Goal: Task Accomplishment & Management: Manage account settings

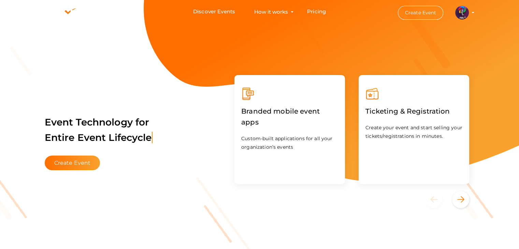
click at [465, 15] on img at bounding box center [462, 13] width 14 height 14
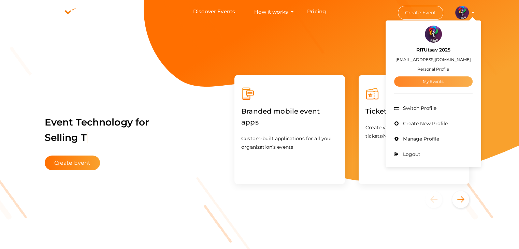
click at [431, 85] on link "My Events" at bounding box center [433, 81] width 78 height 10
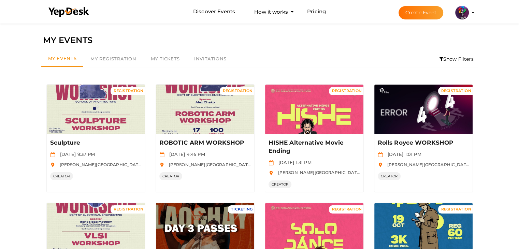
drag, startPoint x: 523, startPoint y: 0, endPoint x: 405, endPoint y: 50, distance: 127.8
click at [405, 50] on div "My Events My Registration My Tickets Invitations Show Filters By Event Name By …" at bounding box center [259, 59] width 443 height 23
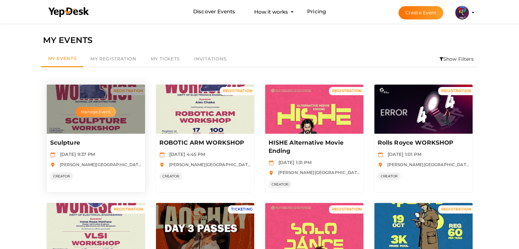
click at [103, 109] on button "Manage Event" at bounding box center [95, 112] width 40 height 10
click at [96, 111] on button "Manage Event" at bounding box center [95, 112] width 40 height 10
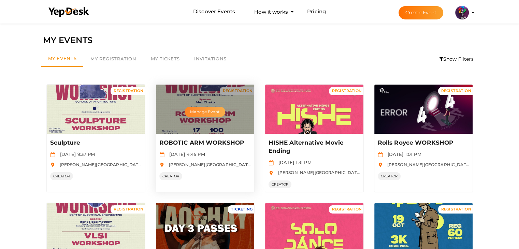
click at [205, 114] on button "Manage Event" at bounding box center [205, 112] width 40 height 10
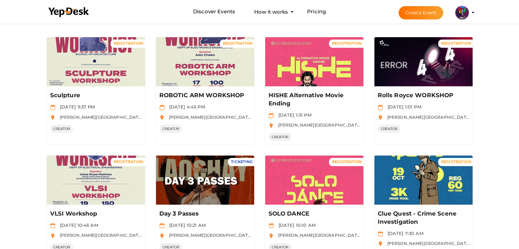
scroll to position [44, 0]
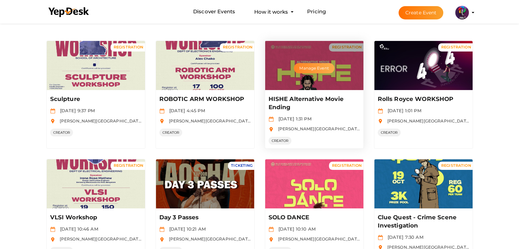
click at [311, 69] on button "Manage Event" at bounding box center [314, 68] width 40 height 10
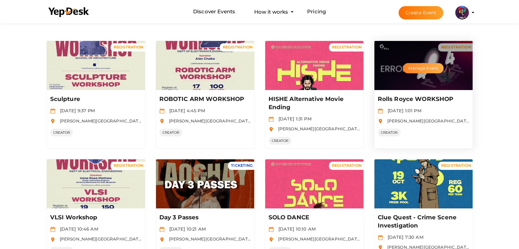
click at [428, 65] on button "Manage Event" at bounding box center [423, 68] width 40 height 10
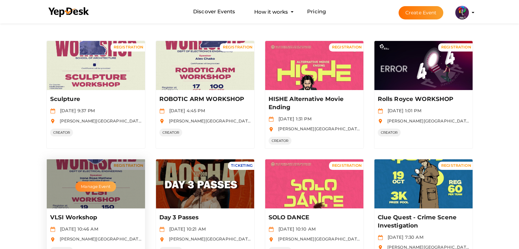
click at [102, 187] on button "Manage Event" at bounding box center [95, 186] width 40 height 10
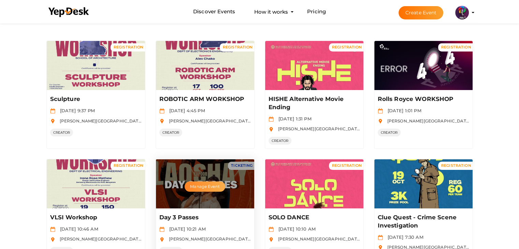
click at [194, 183] on button "Manage Event" at bounding box center [205, 186] width 40 height 10
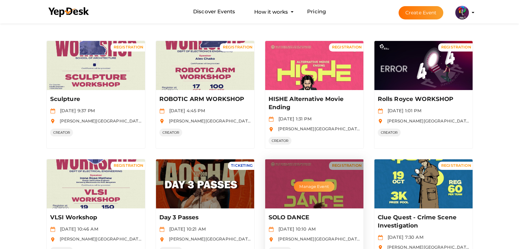
click at [300, 185] on button "Manage Event" at bounding box center [314, 186] width 40 height 10
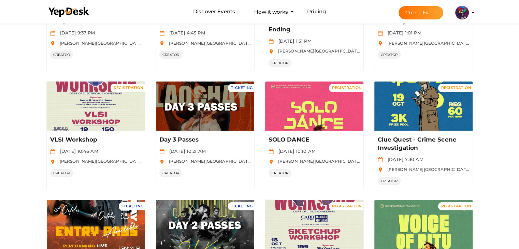
scroll to position [126, 0]
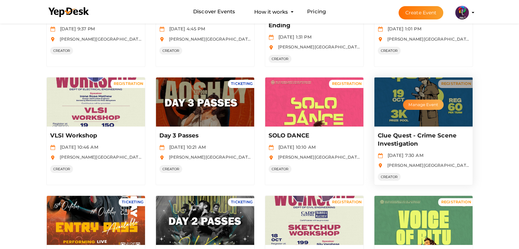
click at [427, 105] on button "Manage Event" at bounding box center [423, 105] width 40 height 10
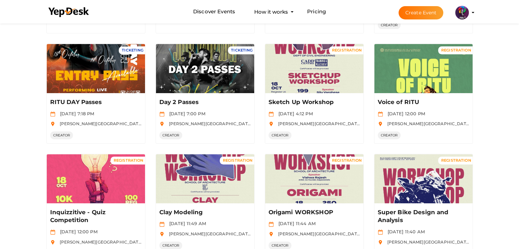
scroll to position [281, 0]
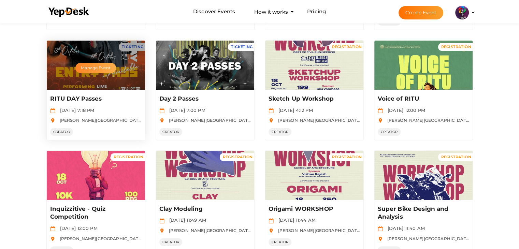
click at [109, 68] on button "Manage Event" at bounding box center [95, 68] width 40 height 10
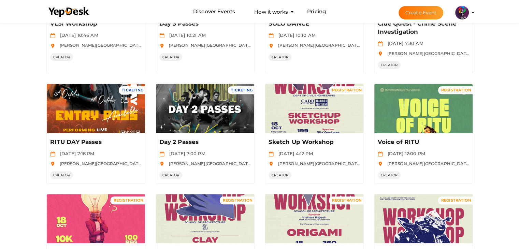
scroll to position [237, 0]
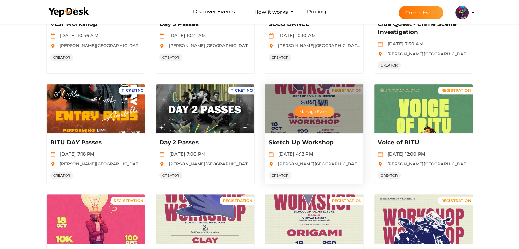
click at [304, 110] on button "Manage Event" at bounding box center [314, 111] width 40 height 10
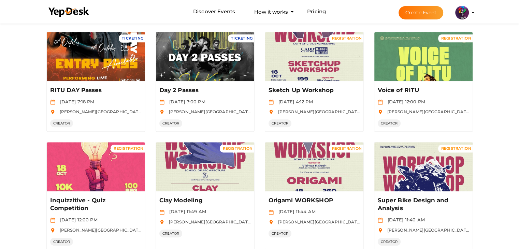
scroll to position [288, 0]
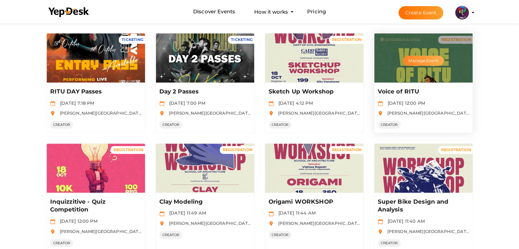
click at [424, 60] on button "Manage Event" at bounding box center [423, 61] width 40 height 10
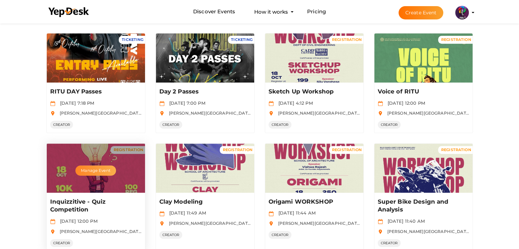
click at [96, 168] on button "Manage Event" at bounding box center [95, 170] width 40 height 10
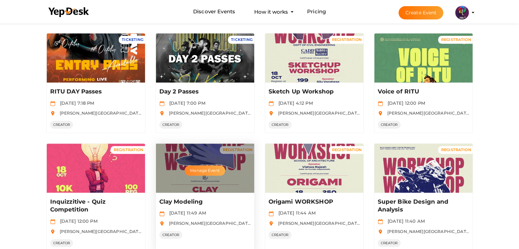
click at [209, 171] on button "Manage Event" at bounding box center [205, 170] width 40 height 10
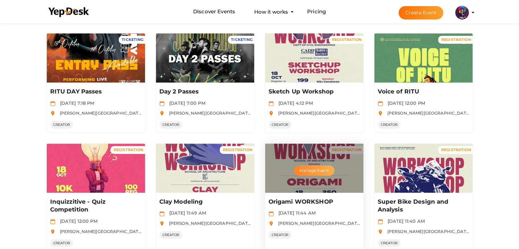
click at [307, 174] on button "Manage Event" at bounding box center [314, 170] width 40 height 10
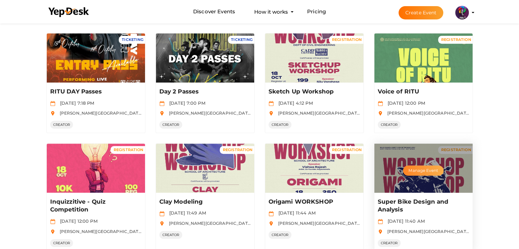
click at [419, 169] on button "Manage Event" at bounding box center [423, 170] width 40 height 10
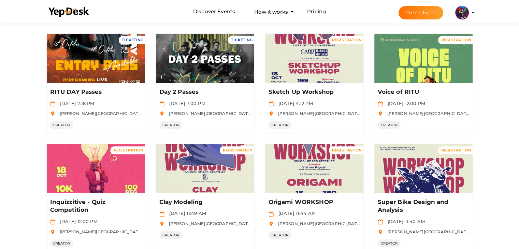
scroll to position [332, 0]
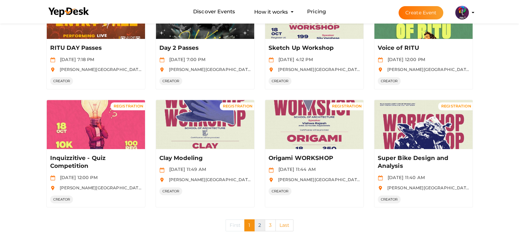
click at [259, 224] on link "2" at bounding box center [259, 225] width 11 height 12
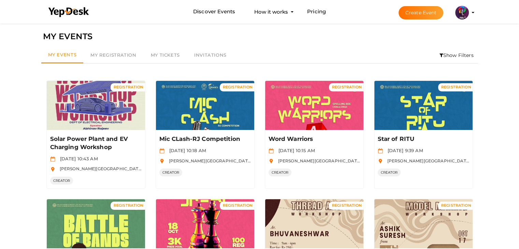
scroll to position [0, 0]
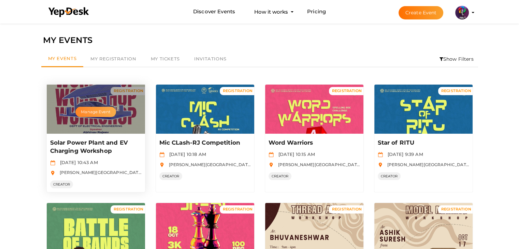
click at [90, 114] on button "Manage Event" at bounding box center [95, 112] width 40 height 10
click at [98, 153] on p "Solar Power Plant and EV Charging Workshop" at bounding box center [95, 147] width 90 height 16
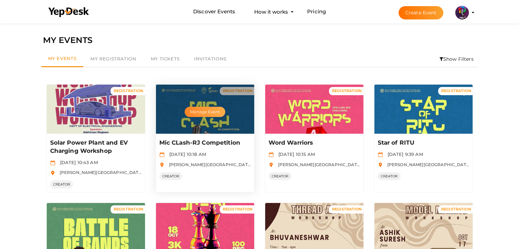
click at [215, 113] on button "Manage Event" at bounding box center [205, 112] width 40 height 10
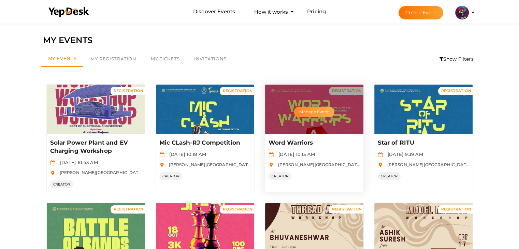
click at [303, 113] on button "Manage Event" at bounding box center [314, 112] width 40 height 10
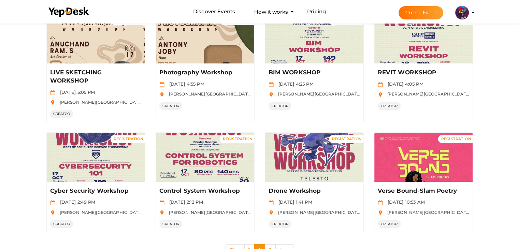
scroll to position [323, 0]
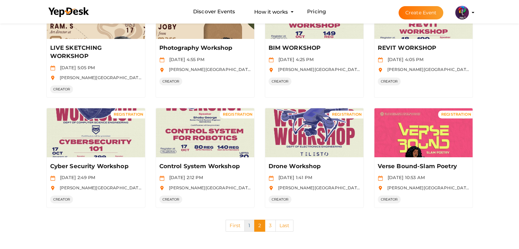
click at [248, 225] on link "1" at bounding box center [249, 226] width 10 height 12
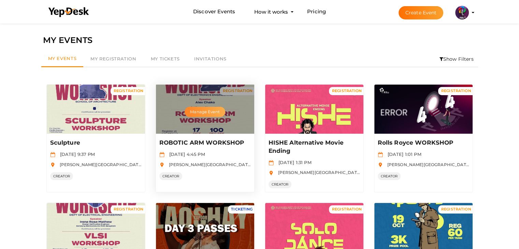
click at [211, 113] on button "Manage Event" at bounding box center [205, 112] width 40 height 10
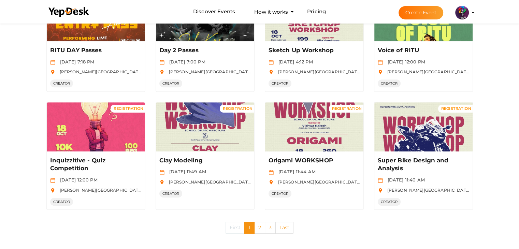
scroll to position [331, 0]
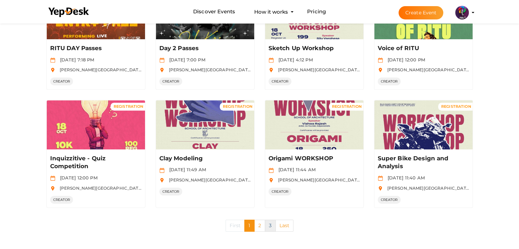
click at [265, 225] on link "3" at bounding box center [270, 226] width 11 height 12
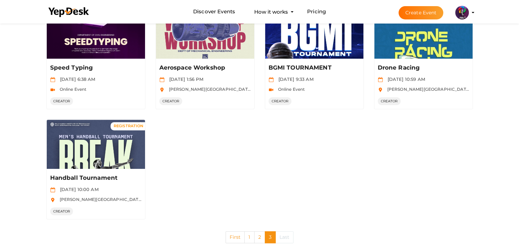
scroll to position [315, 0]
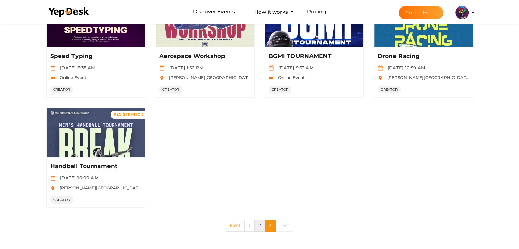
click at [258, 228] on link "2" at bounding box center [259, 226] width 11 height 12
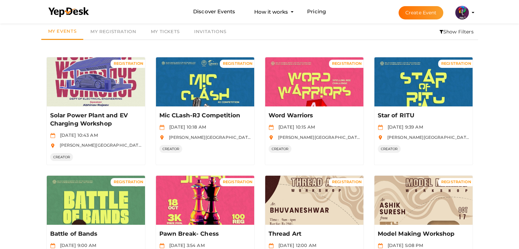
scroll to position [27, 0]
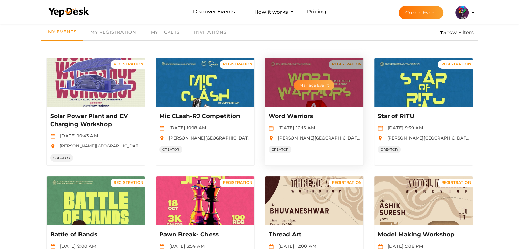
click at [302, 89] on button "Manage Event" at bounding box center [314, 85] width 40 height 10
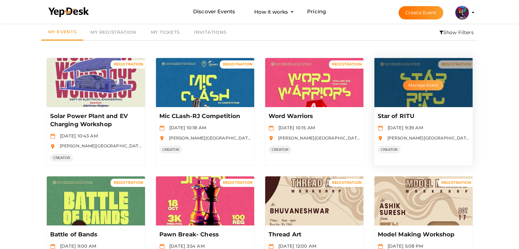
click at [434, 87] on button "Manage Event" at bounding box center [423, 85] width 40 height 10
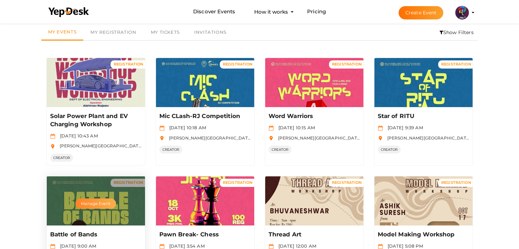
click at [102, 201] on button "Manage Event" at bounding box center [95, 204] width 40 height 10
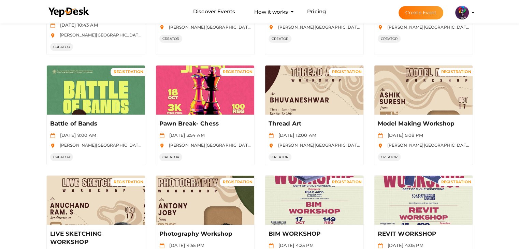
scroll to position [158, 0]
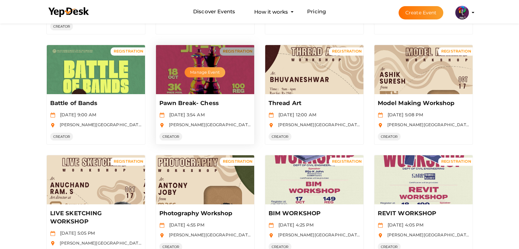
click at [213, 71] on button "Manage Event" at bounding box center [205, 72] width 40 height 10
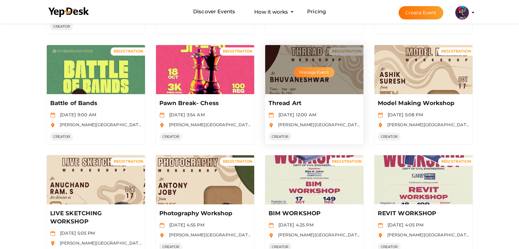
click at [310, 73] on button "Manage Event" at bounding box center [314, 72] width 40 height 10
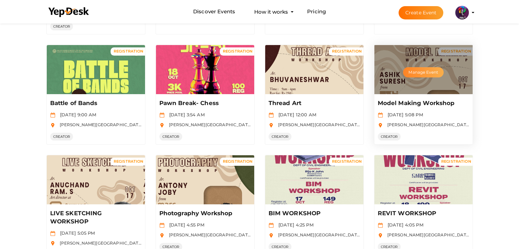
click at [424, 74] on button "Manage Event" at bounding box center [423, 72] width 40 height 10
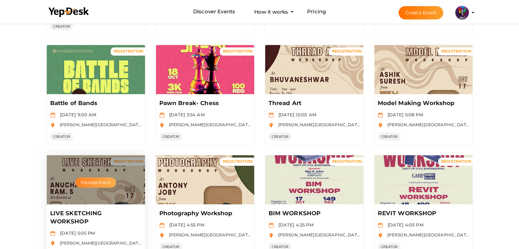
click at [107, 184] on button "Manage Event" at bounding box center [95, 182] width 40 height 10
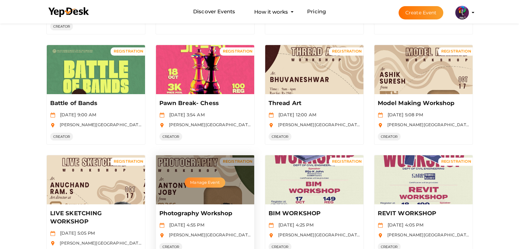
click at [192, 182] on button "Manage Event" at bounding box center [205, 182] width 40 height 10
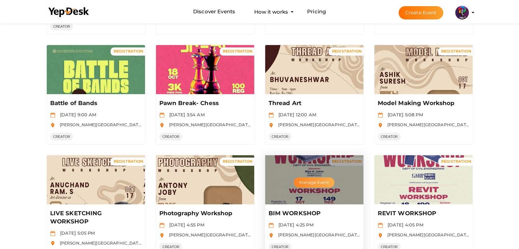
click at [300, 182] on button "Manage Event" at bounding box center [314, 182] width 40 height 10
click at [314, 182] on button "Manage Event" at bounding box center [314, 182] width 40 height 10
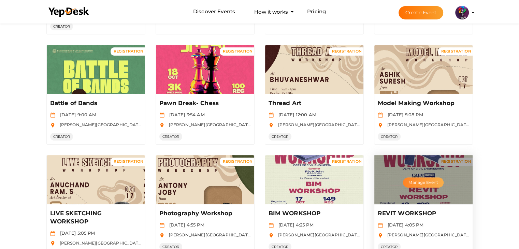
click at [411, 184] on button "Manage Event" at bounding box center [423, 182] width 40 height 10
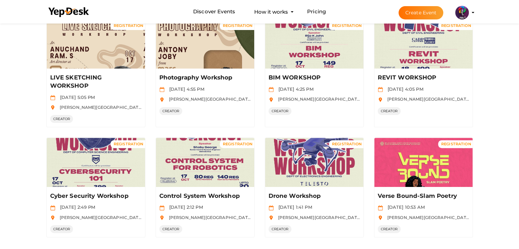
scroll to position [323, 0]
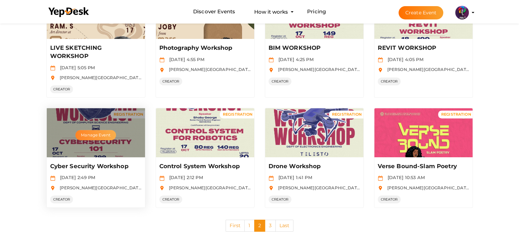
click at [97, 131] on button "Manage Event" at bounding box center [95, 135] width 40 height 10
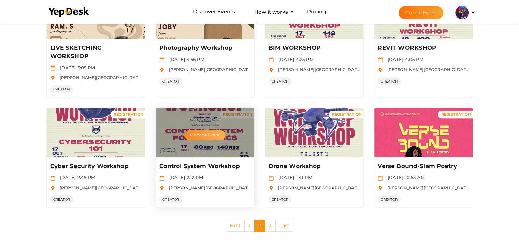
click at [198, 135] on button "Manage Event" at bounding box center [205, 135] width 40 height 10
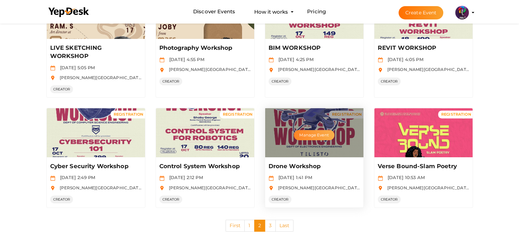
click at [307, 136] on button "Manage Event" at bounding box center [314, 135] width 40 height 10
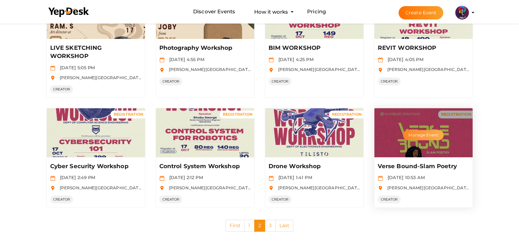
click at [415, 132] on button "Manage Event" at bounding box center [423, 135] width 40 height 10
click at [414, 134] on button "Manage Event" at bounding box center [423, 135] width 40 height 10
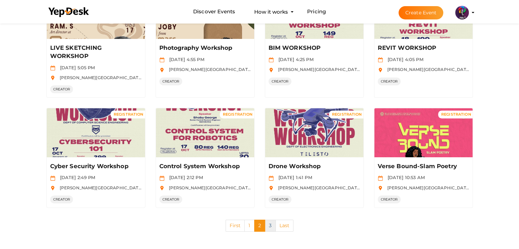
click at [272, 225] on link "3" at bounding box center [270, 226] width 11 height 12
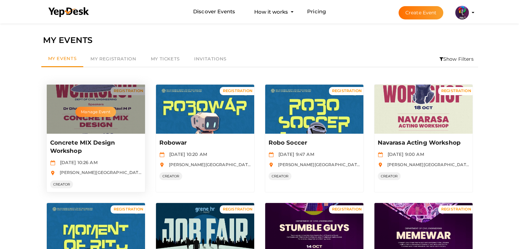
click at [105, 112] on button "Manage Event" at bounding box center [95, 112] width 40 height 10
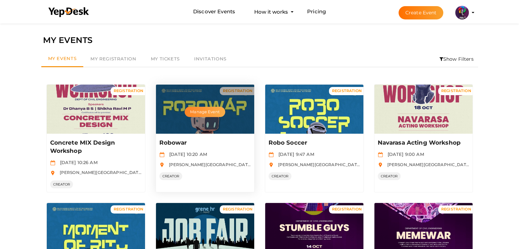
click at [208, 112] on button "Manage Event" at bounding box center [205, 112] width 40 height 10
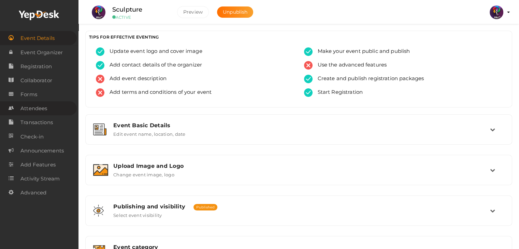
click at [44, 113] on span "Attendees" at bounding box center [33, 109] width 27 height 14
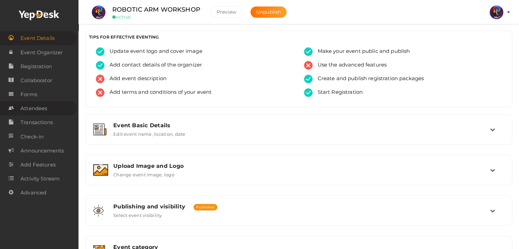
click at [37, 107] on span "Attendees" at bounding box center [33, 109] width 27 height 14
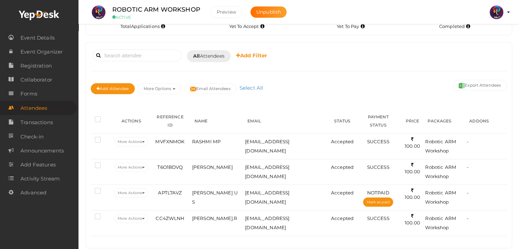
scroll to position [31, 0]
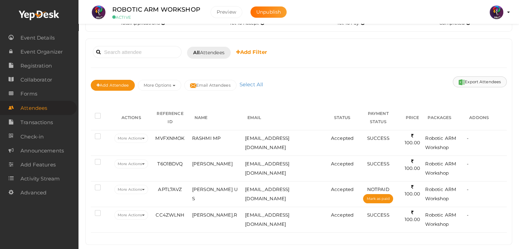
click at [458, 84] on img at bounding box center [461, 82] width 6 height 6
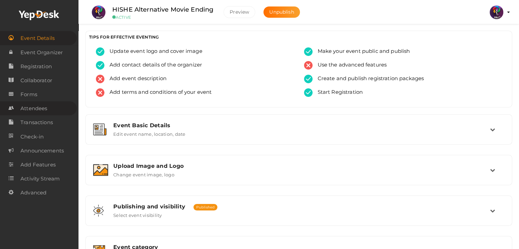
click at [50, 109] on link "Attendees" at bounding box center [38, 108] width 77 height 14
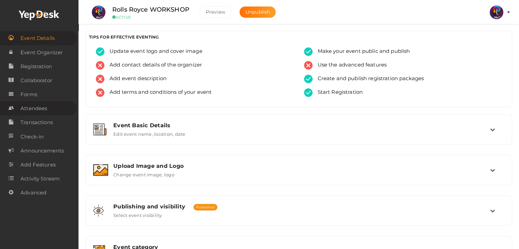
click at [39, 110] on span "Attendees" at bounding box center [33, 109] width 27 height 14
click at [39, 112] on span "Attendees" at bounding box center [33, 109] width 27 height 14
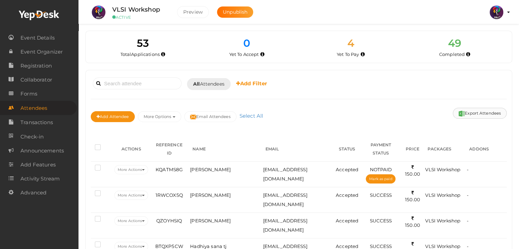
click at [463, 114] on button "Export Attendees" at bounding box center [480, 113] width 54 height 11
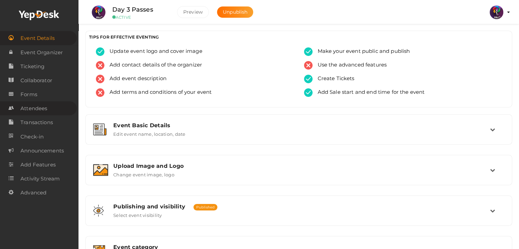
click at [38, 105] on span "Attendees" at bounding box center [33, 109] width 27 height 14
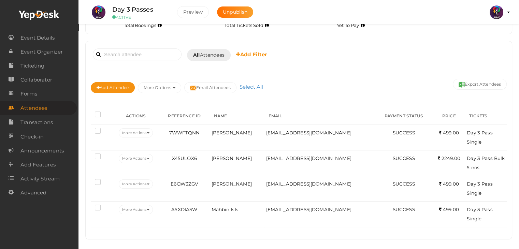
scroll to position [31, 0]
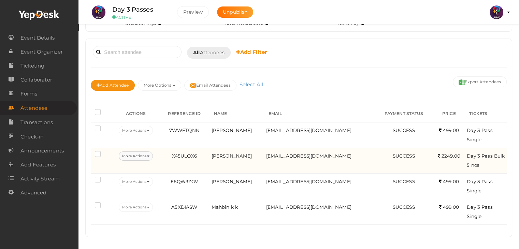
click at [145, 155] on button "More Actions" at bounding box center [136, 155] width 34 height 9
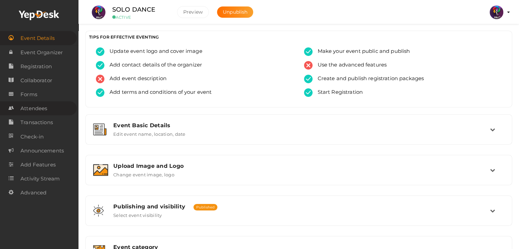
click at [47, 107] on span "Attendees" at bounding box center [33, 109] width 27 height 14
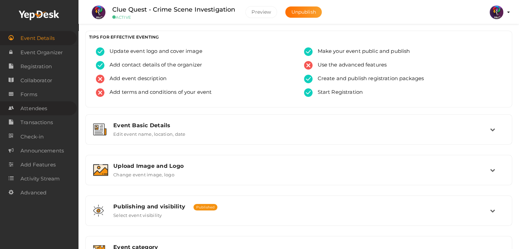
click at [61, 109] on link "Attendees" at bounding box center [38, 108] width 77 height 14
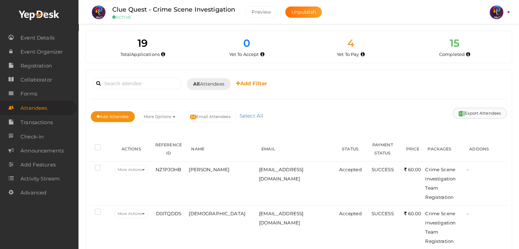
click at [464, 116] on button "Export Attendees" at bounding box center [480, 113] width 54 height 11
click at [519, 33] on html "Discover Events How it works Powerful Registration / Ticketing Start selling yo…" at bounding box center [259, 124] width 519 height 249
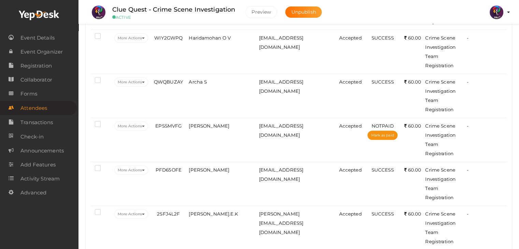
scroll to position [260, 0]
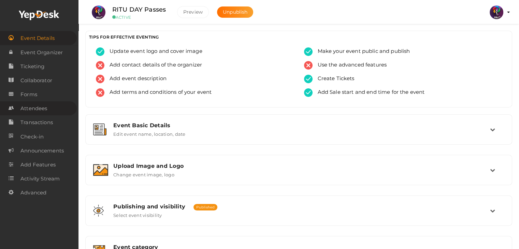
click at [47, 105] on span "Attendees" at bounding box center [33, 109] width 27 height 14
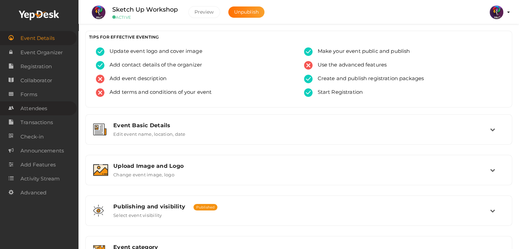
click at [41, 107] on span "Attendees" at bounding box center [33, 109] width 27 height 14
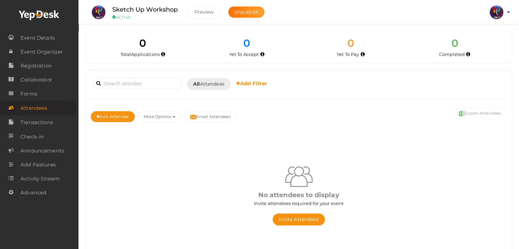
click at [40, 103] on span "Attendees" at bounding box center [33, 108] width 27 height 14
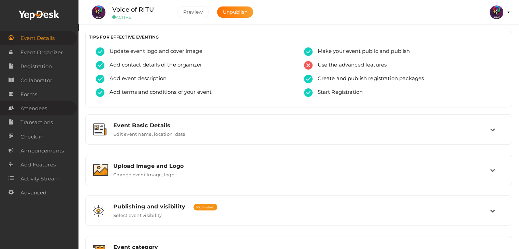
click at [52, 106] on link "Attendees" at bounding box center [38, 108] width 77 height 14
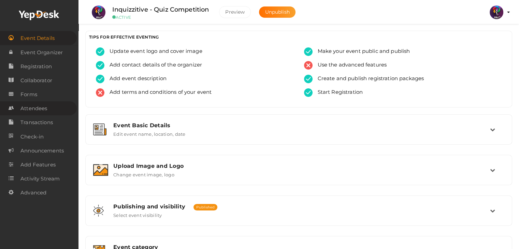
click at [55, 108] on link "Attendees" at bounding box center [38, 108] width 77 height 14
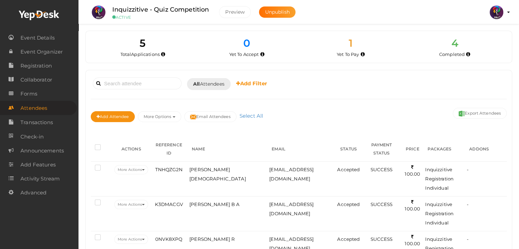
scroll to position [59, 0]
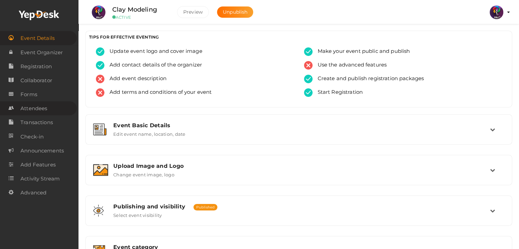
click at [39, 110] on span "Attendees" at bounding box center [33, 109] width 27 height 14
click at [53, 107] on link "Attendees" at bounding box center [38, 108] width 77 height 14
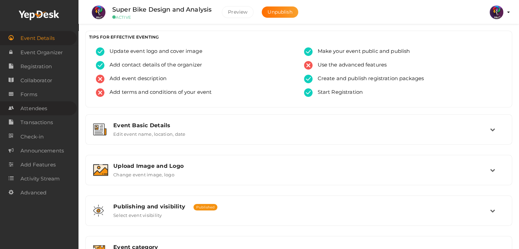
click at [33, 115] on span "Attendees" at bounding box center [33, 109] width 27 height 14
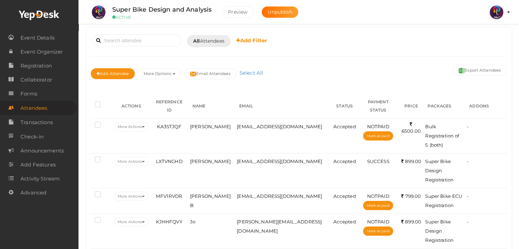
scroll to position [59, 0]
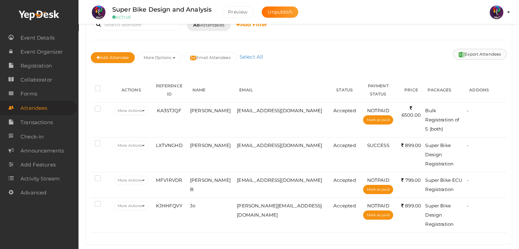
click at [468, 53] on button "Export Attendees" at bounding box center [480, 54] width 54 height 11
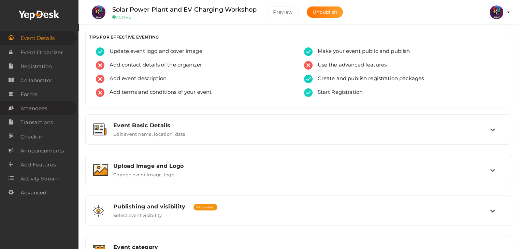
click at [42, 104] on span "Attendees" at bounding box center [33, 109] width 27 height 14
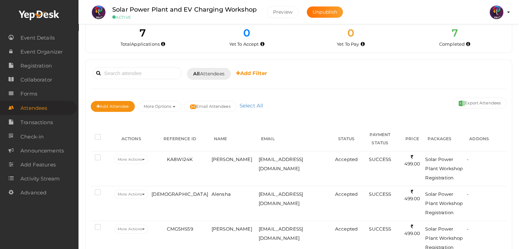
scroll to position [10, 0]
drag, startPoint x: 518, startPoint y: 127, endPoint x: 523, endPoint y: 122, distance: 6.6
click at [519, 122] on html "Discover Events How it works Powerful Registration / Ticketing Start selling yo…" at bounding box center [259, 114] width 519 height 249
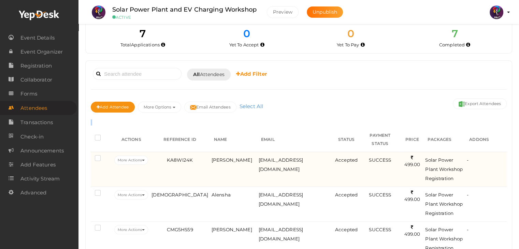
click at [496, 156] on div "-" at bounding box center [486, 160] width 38 height 9
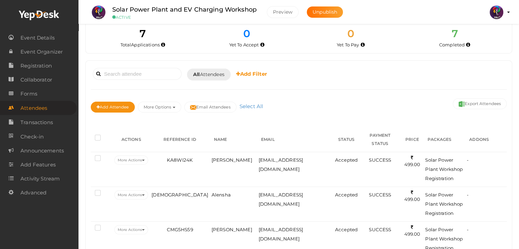
scroll to position [0, 0]
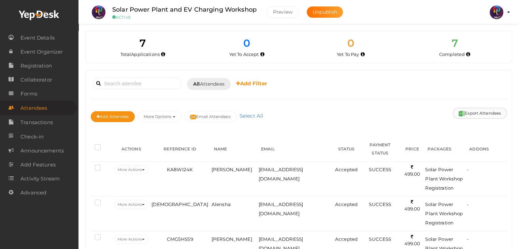
click at [470, 108] on button "Export Attendees" at bounding box center [480, 113] width 54 height 11
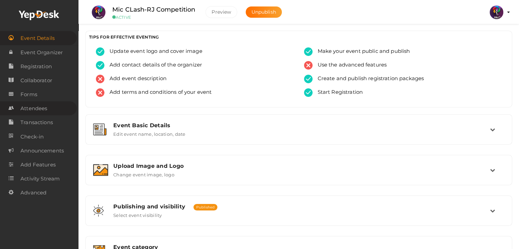
click at [47, 108] on link "Attendees" at bounding box center [38, 108] width 77 height 14
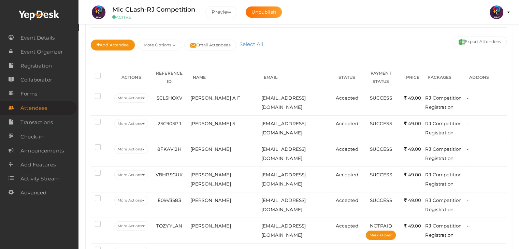
scroll to position [108, 0]
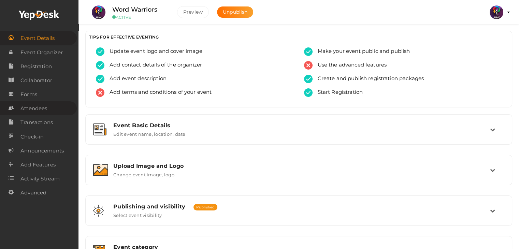
click at [48, 105] on link "Attendees" at bounding box center [38, 108] width 77 height 14
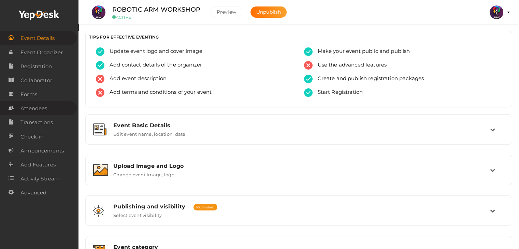
click at [37, 109] on span "Attendees" at bounding box center [33, 109] width 27 height 14
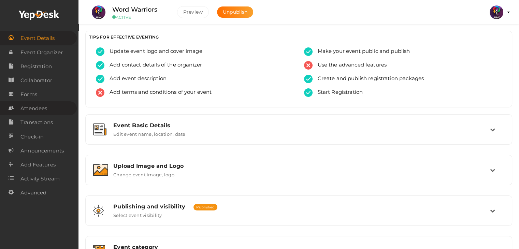
click at [41, 115] on span "Attendees" at bounding box center [33, 109] width 27 height 14
click at [50, 115] on link "Attendees" at bounding box center [38, 108] width 77 height 14
click at [58, 109] on link "Attendees" at bounding box center [38, 108] width 77 height 14
click at [34, 109] on span "Attendees" at bounding box center [33, 109] width 27 height 14
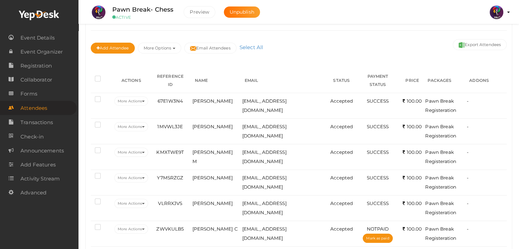
scroll to position [66, 0]
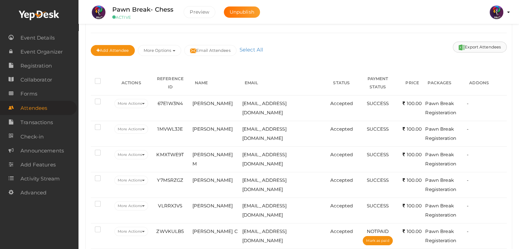
click at [492, 49] on button "Export Attendees" at bounding box center [480, 47] width 54 height 11
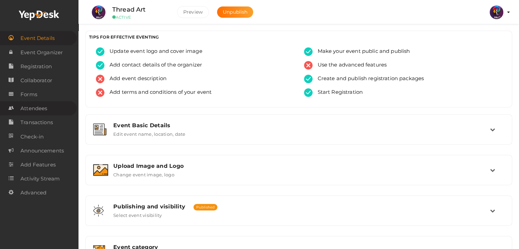
click at [32, 106] on span "Attendees" at bounding box center [33, 109] width 27 height 14
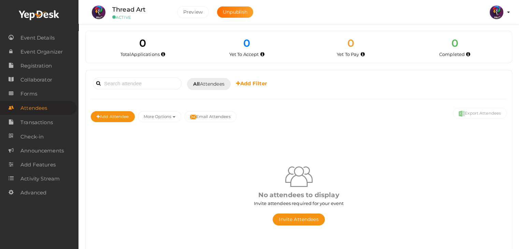
click at [30, 114] on span "Attendees" at bounding box center [33, 108] width 27 height 14
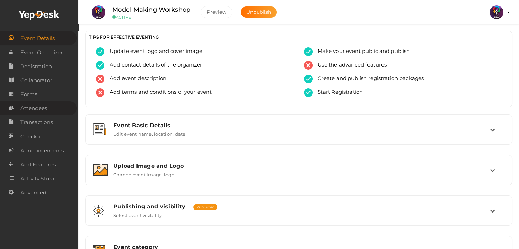
click at [34, 111] on span "Attendees" at bounding box center [33, 109] width 27 height 14
click at [59, 112] on link "Attendees" at bounding box center [38, 108] width 77 height 14
click at [44, 109] on span "Attendees" at bounding box center [33, 109] width 27 height 14
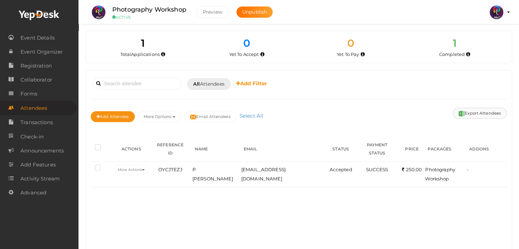
click at [463, 110] on button "Export Attendees" at bounding box center [480, 113] width 54 height 11
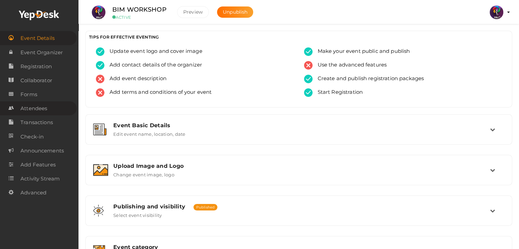
click at [42, 114] on span "Attendees" at bounding box center [33, 109] width 27 height 14
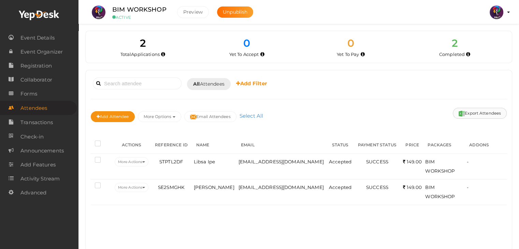
click at [472, 112] on button "Export Attendees" at bounding box center [480, 113] width 54 height 11
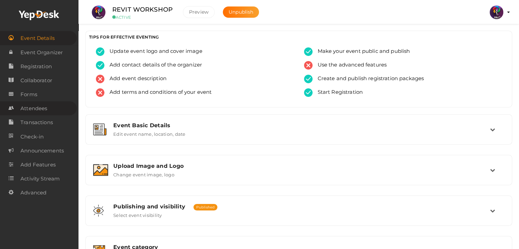
click at [50, 113] on link "Attendees" at bounding box center [38, 108] width 77 height 14
click at [40, 107] on span "Attendees" at bounding box center [33, 109] width 27 height 14
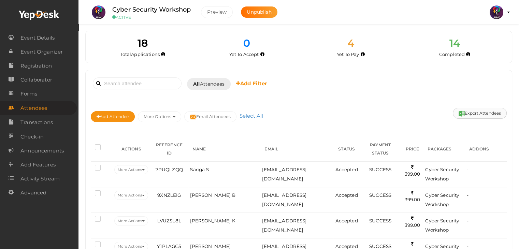
click at [477, 111] on button "Export Attendees" at bounding box center [480, 113] width 54 height 11
click at [474, 111] on button "Export Attendees" at bounding box center [480, 113] width 54 height 11
click at [465, 114] on button "Export Attendees" at bounding box center [480, 113] width 54 height 11
drag, startPoint x: 518, startPoint y: 79, endPoint x: 524, endPoint y: 82, distance: 5.5
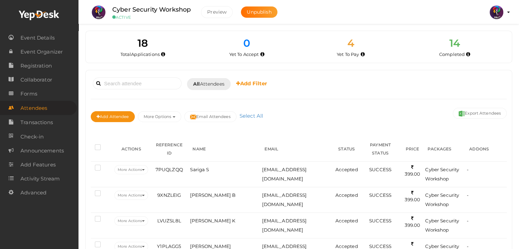
click at [519, 82] on html "Discover Events How it works Powerful Registration / Ticketing Start selling yo…" at bounding box center [259, 124] width 519 height 249
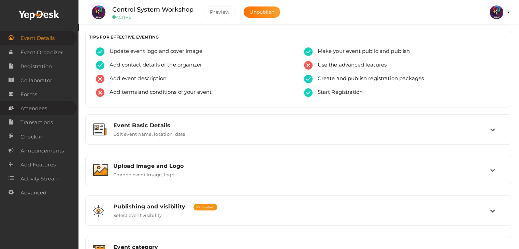
click at [53, 110] on link "Attendees" at bounding box center [38, 108] width 77 height 14
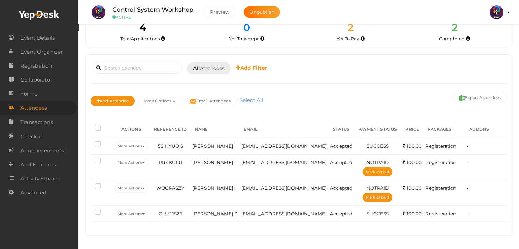
scroll to position [6, 0]
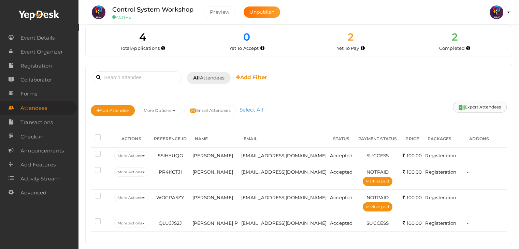
click at [463, 109] on img at bounding box center [461, 107] width 6 height 6
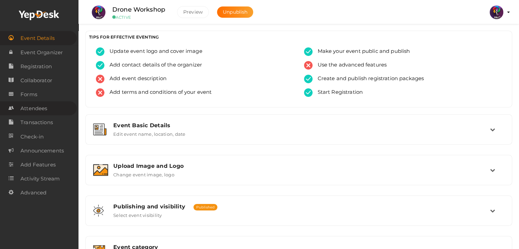
click at [49, 112] on link "Attendees" at bounding box center [38, 108] width 77 height 14
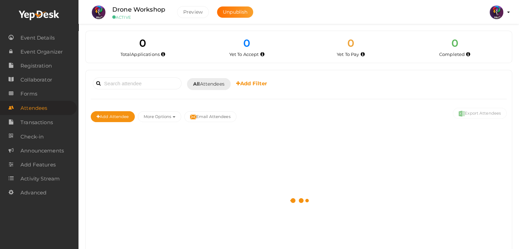
click at [317, 122] on div "Add Attendee More Options Publish to Facebook Resend Invites Invite Attendees A…" at bounding box center [299, 117] width 416 height 23
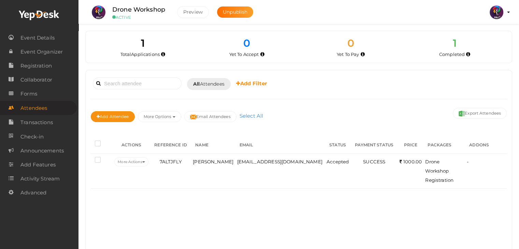
click at [250, 190] on div "Booked for [DATE] [DATE] [DATE] This Week Custom Date All Attendees All Yet to …" at bounding box center [299, 160] width 426 height 181
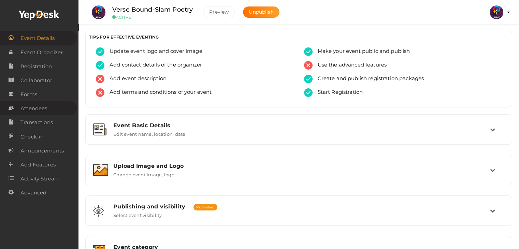
click at [42, 108] on span "Attendees" at bounding box center [33, 109] width 27 height 14
click at [63, 106] on link "Attendees" at bounding box center [38, 108] width 77 height 14
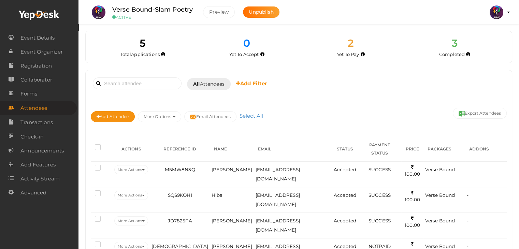
drag, startPoint x: 516, startPoint y: 207, endPoint x: 521, endPoint y: 208, distance: 5.2
click at [519, 208] on html "Discover Events How it works Powerful Registration / Ticketing Start selling yo…" at bounding box center [259, 124] width 519 height 249
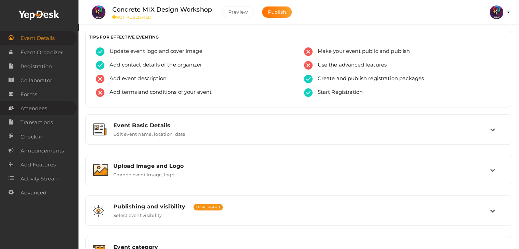
click at [46, 109] on span "Attendees" at bounding box center [33, 109] width 27 height 14
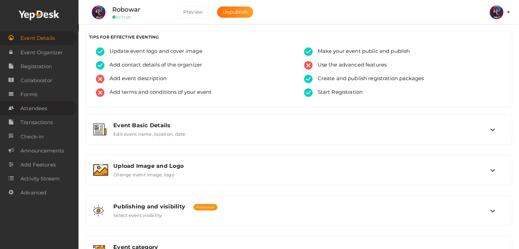
click at [57, 107] on link "Attendees" at bounding box center [38, 108] width 77 height 14
